Goal: Task Accomplishment & Management: Complete application form

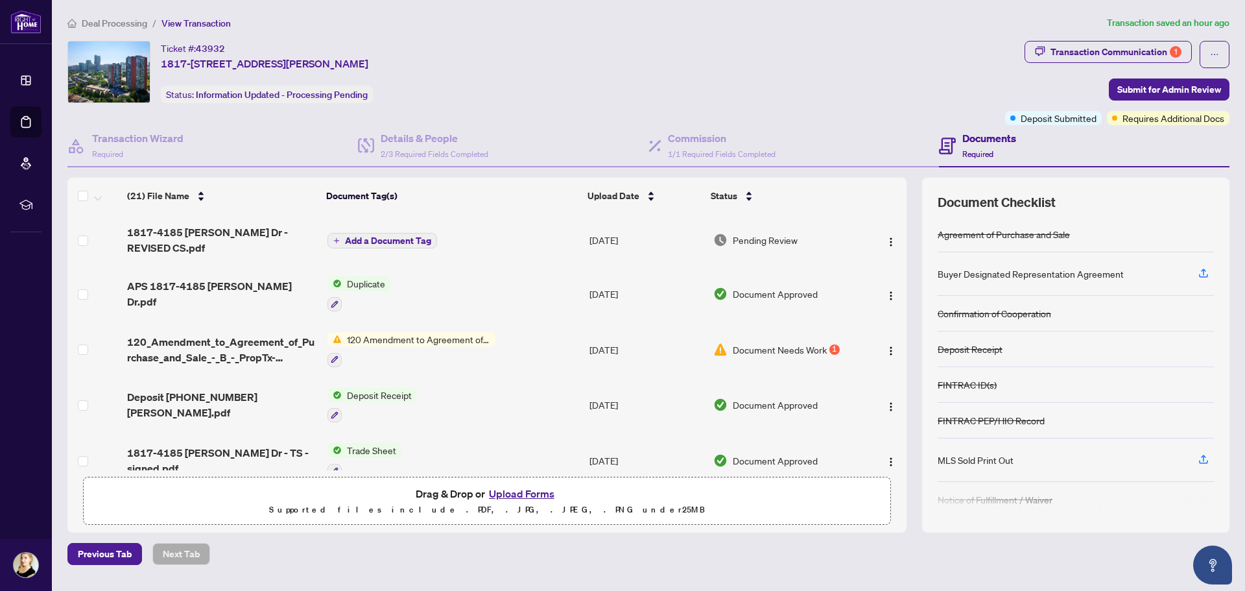
click at [253, 334] on span "120_Amendment_to_Agreement_of_Purchase_and_Sale_-_B_-_PropTx-[PERSON_NAME].pdf" at bounding box center [222, 349] width 190 height 31
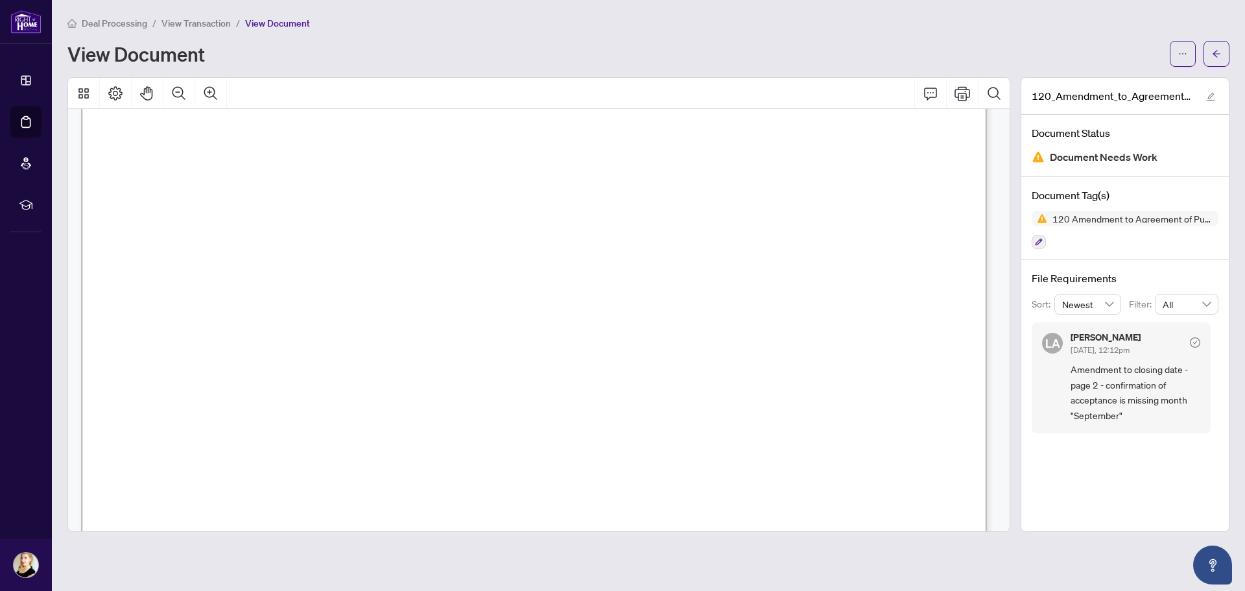
scroll to position [1621, 0]
click at [604, 339] on span "9th" at bounding box center [597, 342] width 14 height 15
click at [604, 338] on span "9th" at bounding box center [597, 342] width 14 height 15
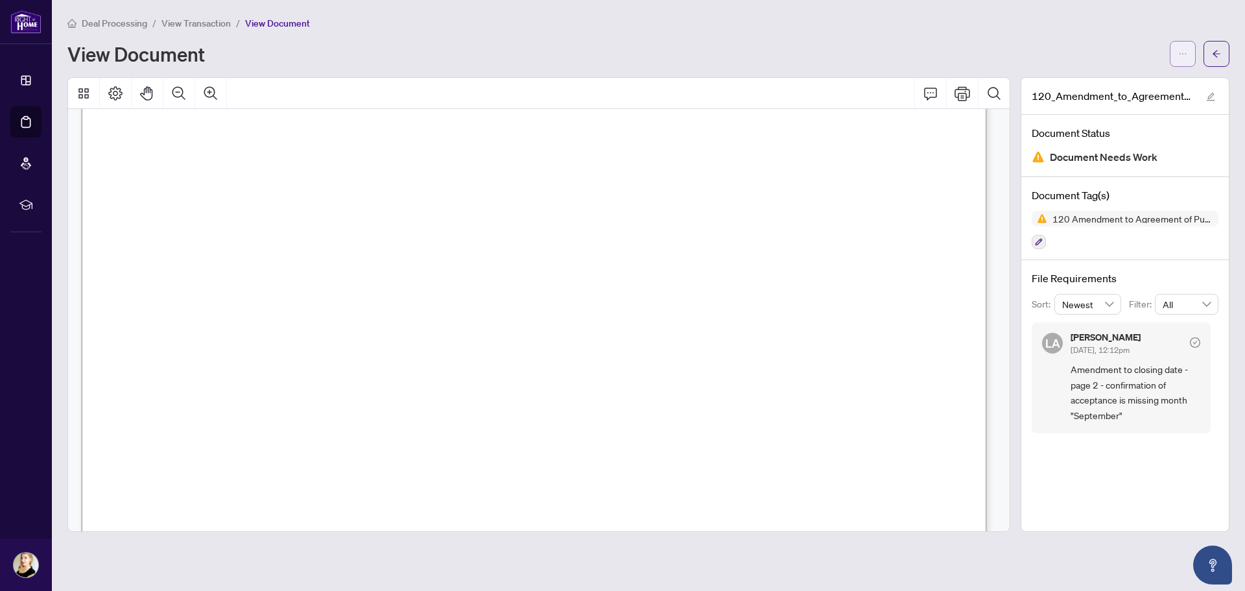
click at [1177, 58] on button "button" at bounding box center [1183, 54] width 26 height 26
click at [1133, 80] on span "Download" at bounding box center [1136, 82] width 99 height 14
click at [207, 24] on span "View Transaction" at bounding box center [195, 24] width 69 height 12
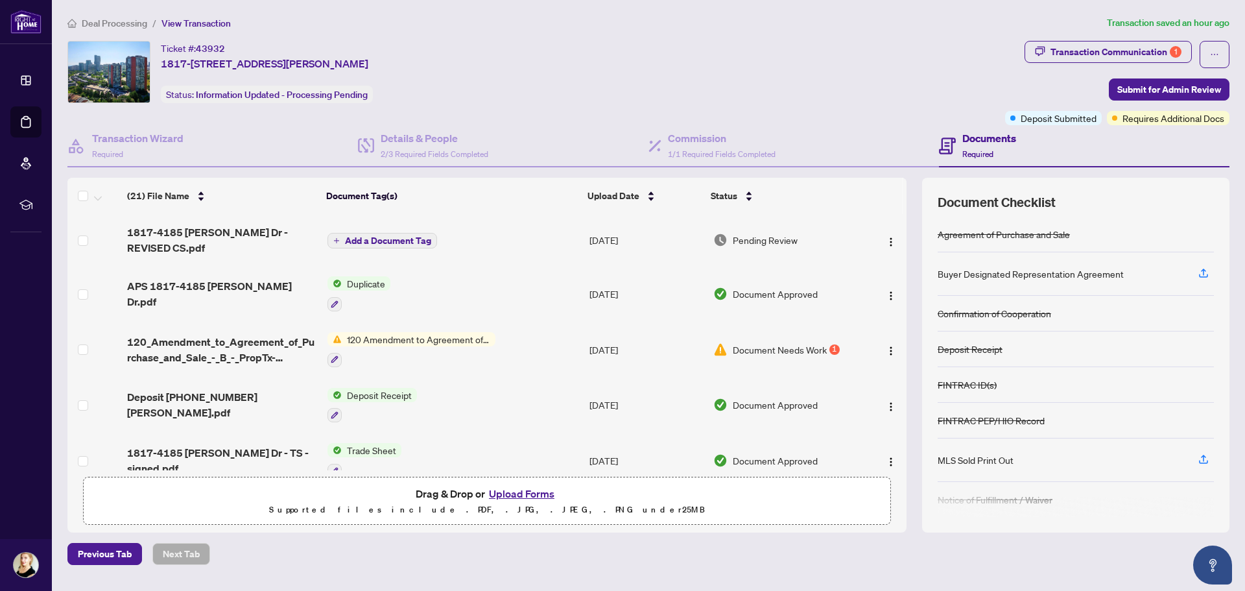
click at [517, 494] on button "Upload Forms" at bounding box center [521, 493] width 73 height 17
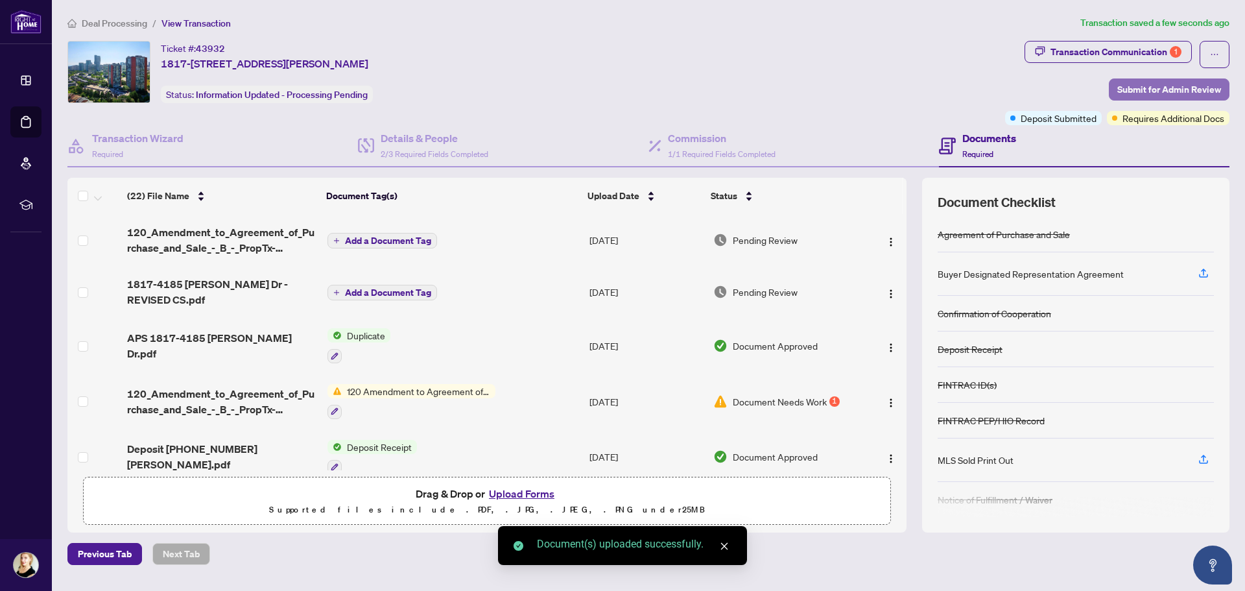
click at [1143, 92] on span "Submit for Admin Review" at bounding box center [1169, 89] width 104 height 21
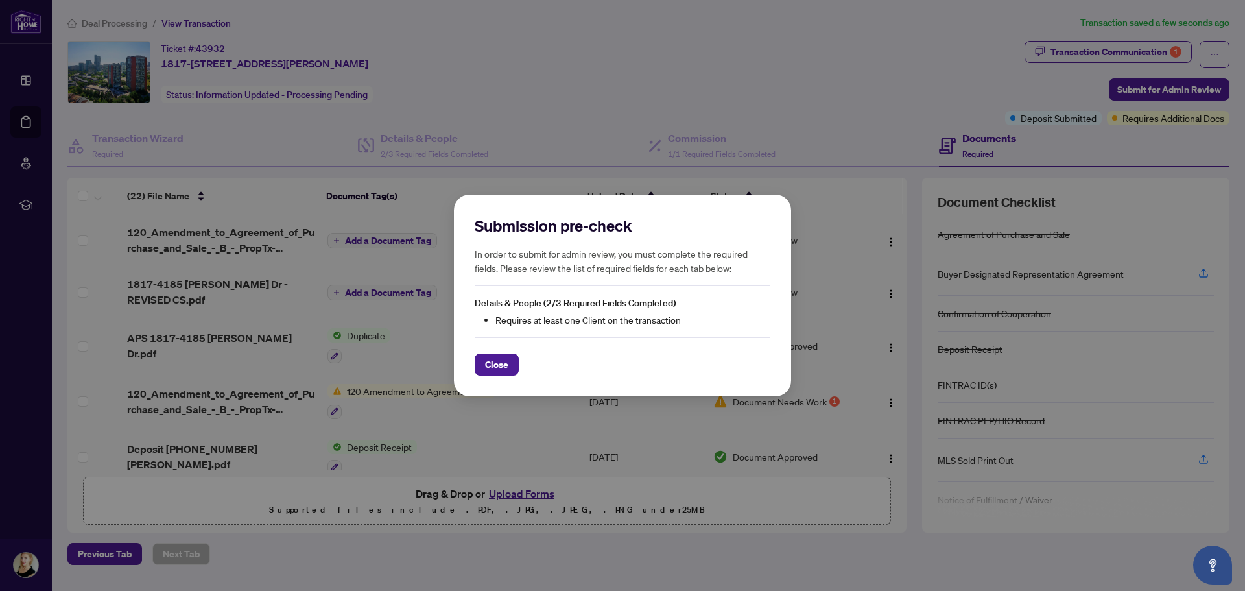
click at [497, 368] on span "Close" at bounding box center [496, 364] width 23 height 21
